Goal: Task Accomplishment & Management: Complete application form

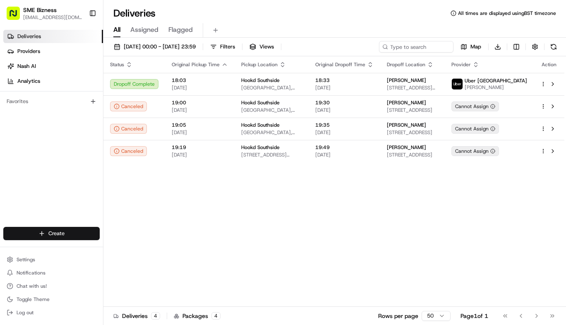
click at [73, 232] on html "SME Bizness [EMAIL_ADDRESS][DOMAIN_NAME] Toggle Sidebar Deliveries Providers [P…" at bounding box center [283, 162] width 566 height 325
click at [139, 253] on link "Delivery" at bounding box center [149, 248] width 92 height 15
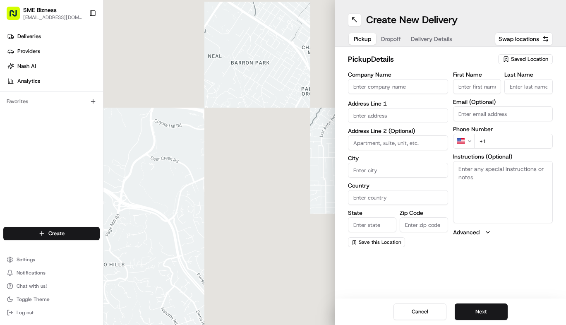
click at [404, 93] on input "Company Name" at bounding box center [398, 86] width 100 height 15
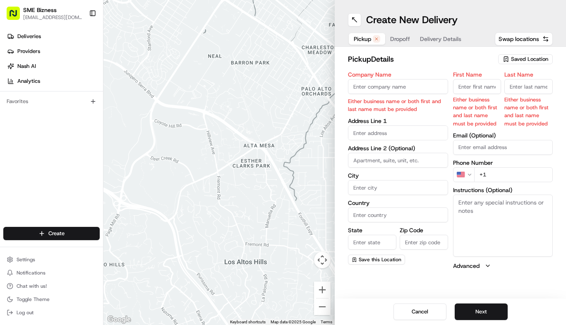
click at [518, 61] on span "Saved Location" at bounding box center [529, 58] width 37 height 7
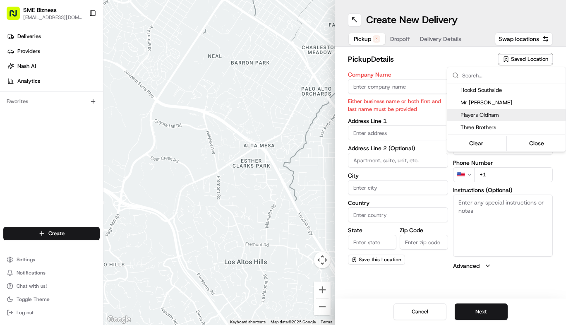
click at [480, 111] on span "Players Oldham" at bounding box center [511, 114] width 102 height 7
type input "Players Oldham"
type input "Broadway"
type input "Royton"
type input "GB"
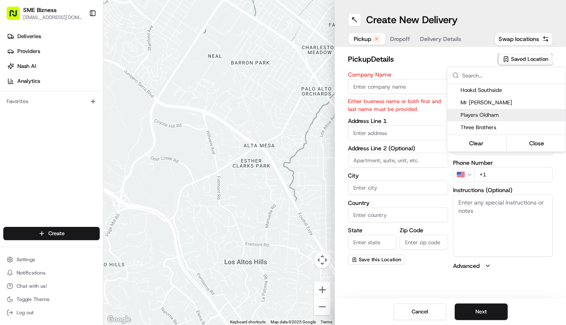
type input "[GEOGRAPHIC_DATA]"
type input "OL2 5HX"
type input "[PHONE_NUMBER]"
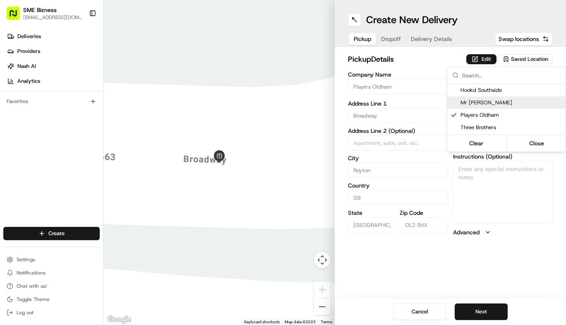
click at [390, 89] on html "SME Bizness [EMAIL_ADDRESS][DOMAIN_NAME] Toggle Sidebar Deliveries Providers [P…" at bounding box center [283, 162] width 566 height 325
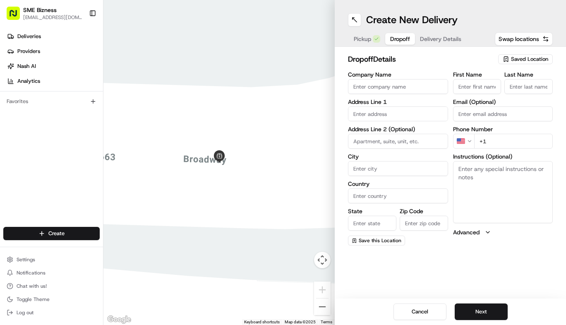
click at [391, 38] on span "Dropoff" at bounding box center [400, 39] width 20 height 8
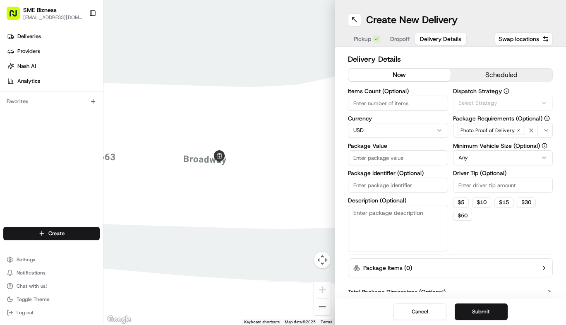
click at [445, 41] on span "Delivery Details" at bounding box center [440, 39] width 41 height 8
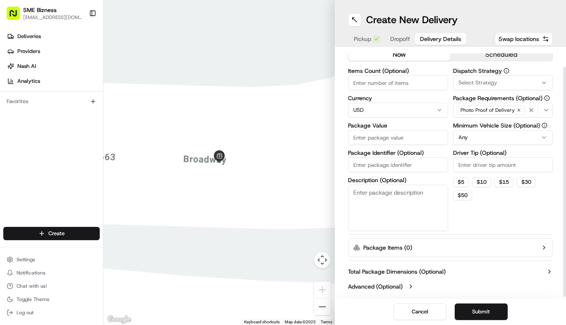
scroll to position [21, 0]
click at [342, 233] on div "Delivery Details now scheduled Items Count (Optional) Currency USD Package Valu…" at bounding box center [450, 173] width 231 height 252
